Goal: Information Seeking & Learning: Learn about a topic

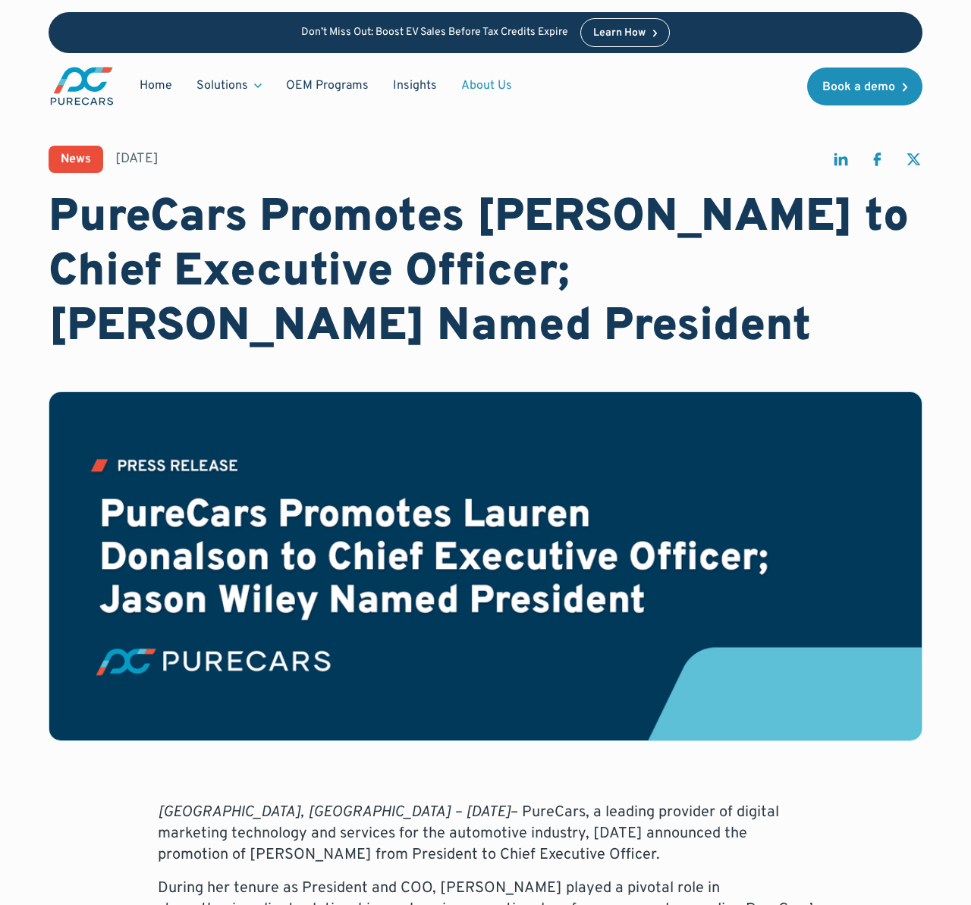
click at [470, 81] on link "About Us" at bounding box center [486, 85] width 75 height 29
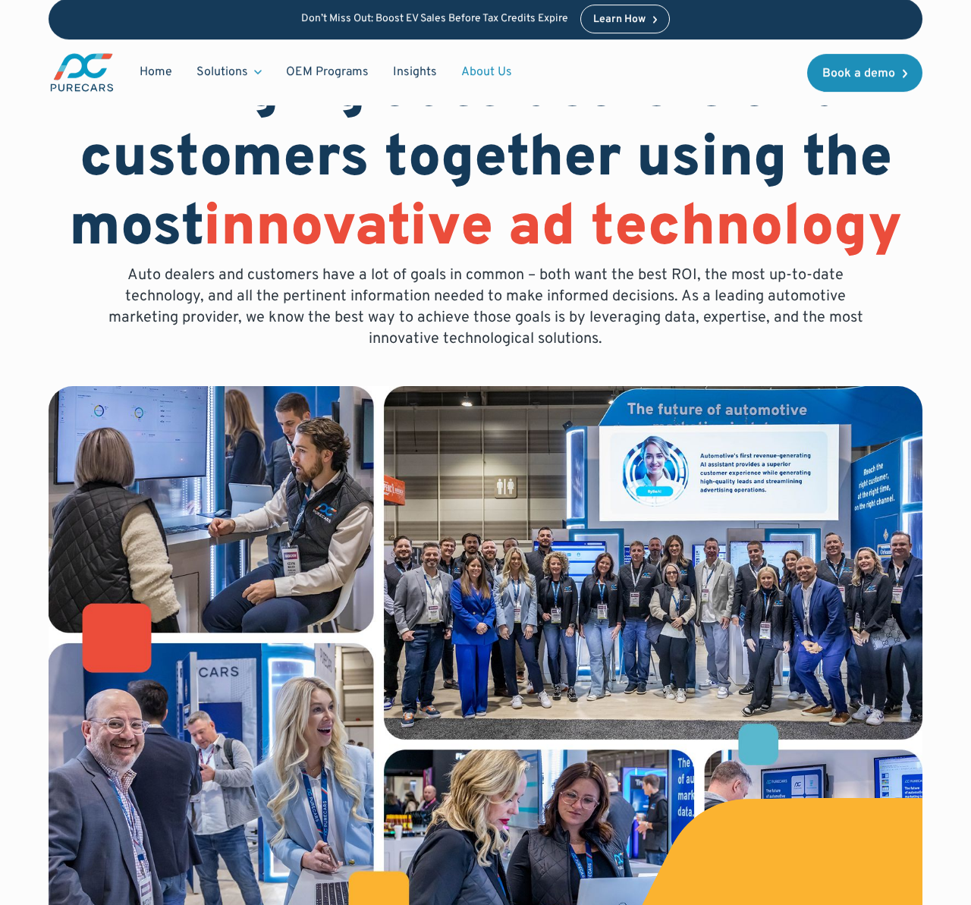
scroll to position [92, 0]
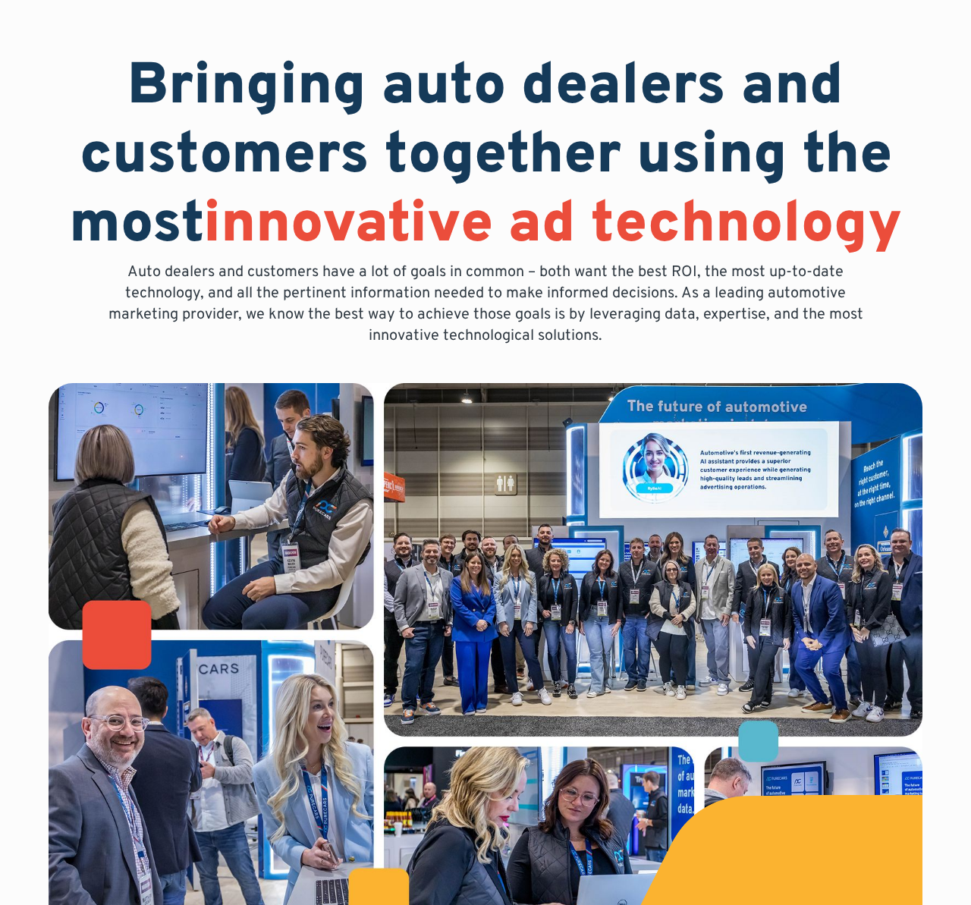
click at [281, 552] on img at bounding box center [486, 674] width 874 height 583
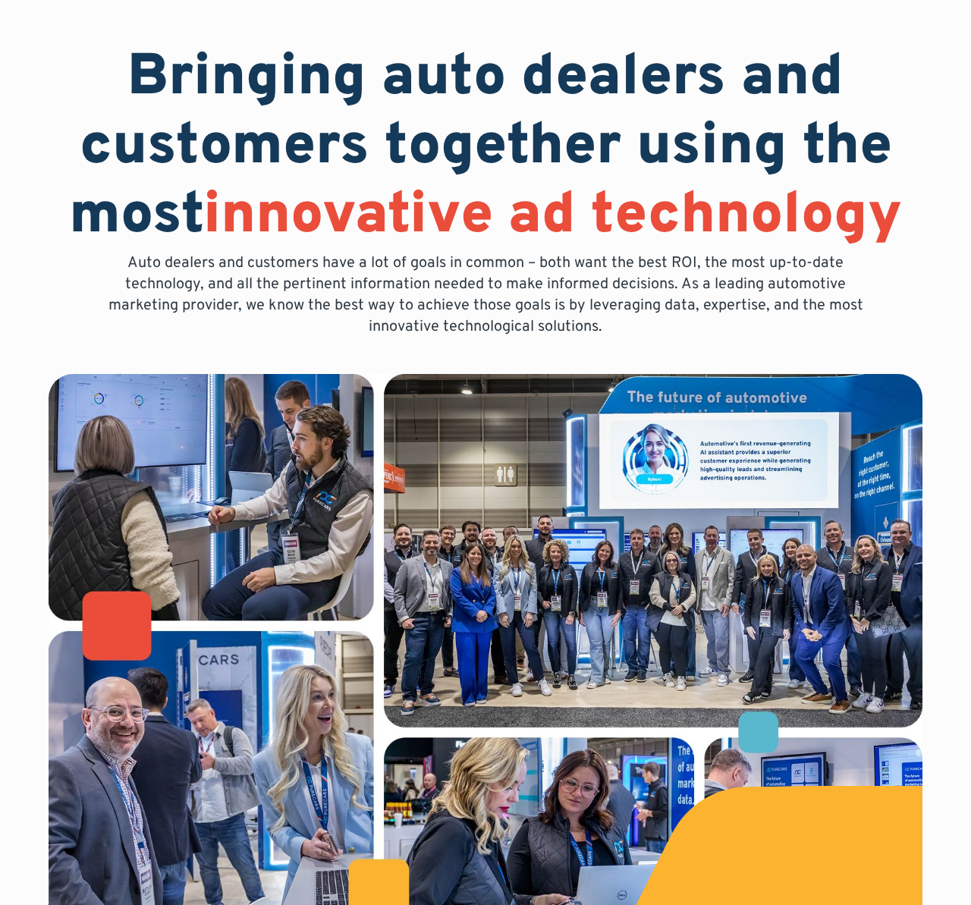
click at [434, 611] on img at bounding box center [486, 665] width 874 height 583
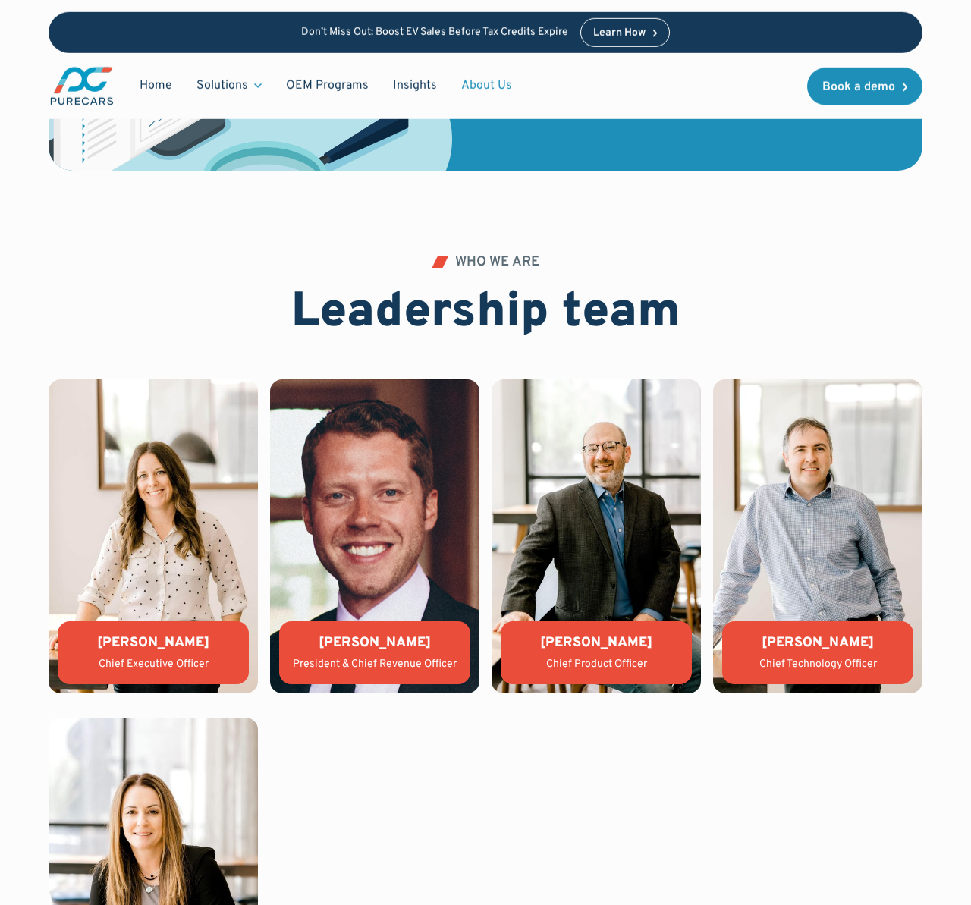
scroll to position [2835, 0]
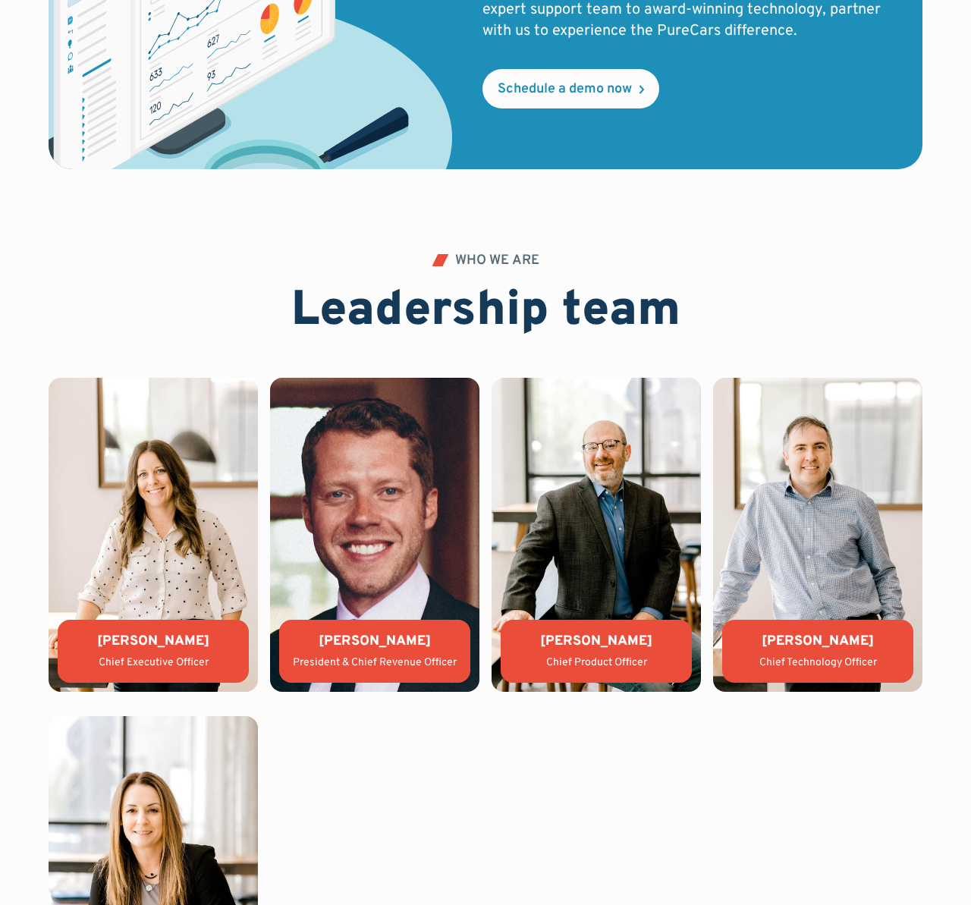
click at [356, 470] on img at bounding box center [374, 535] width 209 height 314
click at [363, 500] on img at bounding box center [374, 535] width 209 height 314
click at [372, 551] on img at bounding box center [374, 535] width 209 height 314
click at [397, 652] on div "Jason Wiley President & Chief Revenue Officer" at bounding box center [374, 651] width 191 height 63
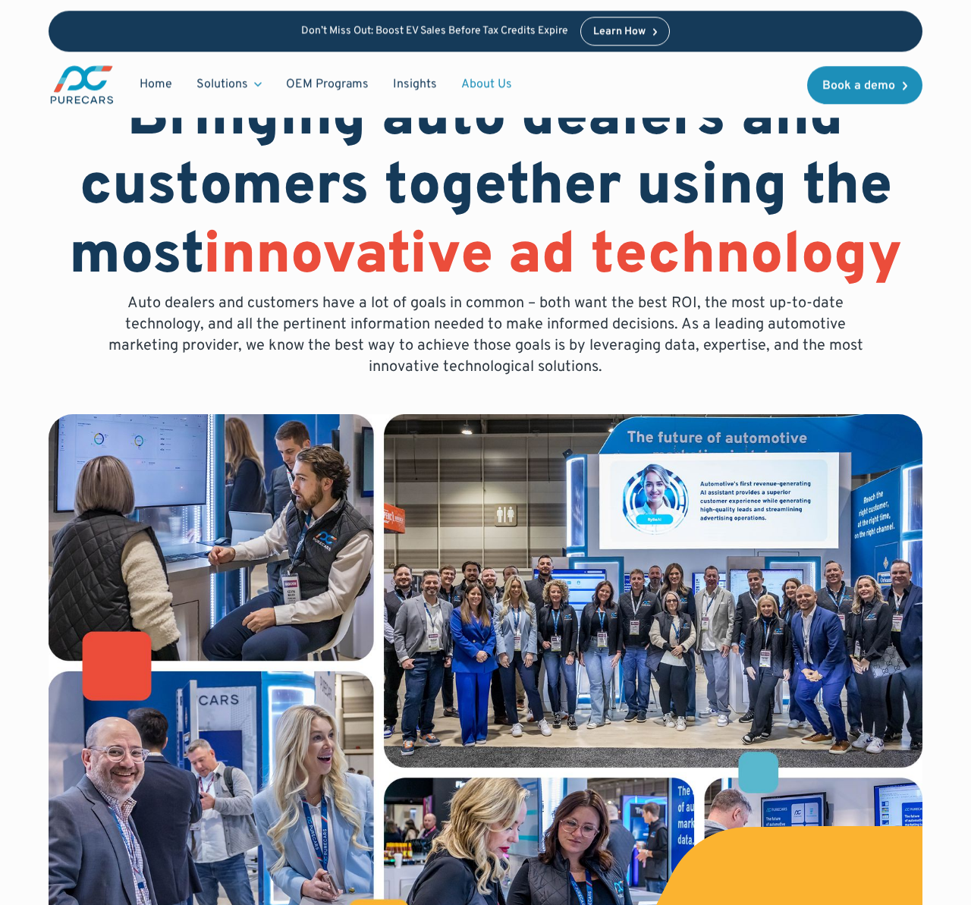
scroll to position [0, 0]
